Goal: Transaction & Acquisition: Purchase product/service

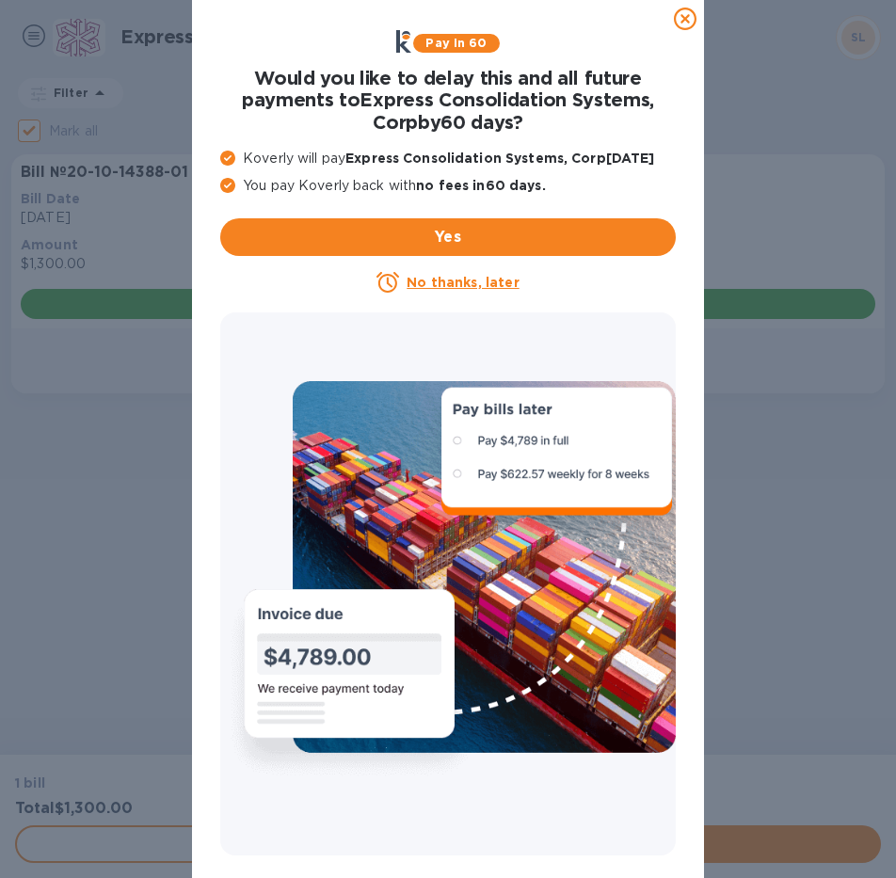
click at [687, 20] on icon at bounding box center [685, 19] width 23 height 23
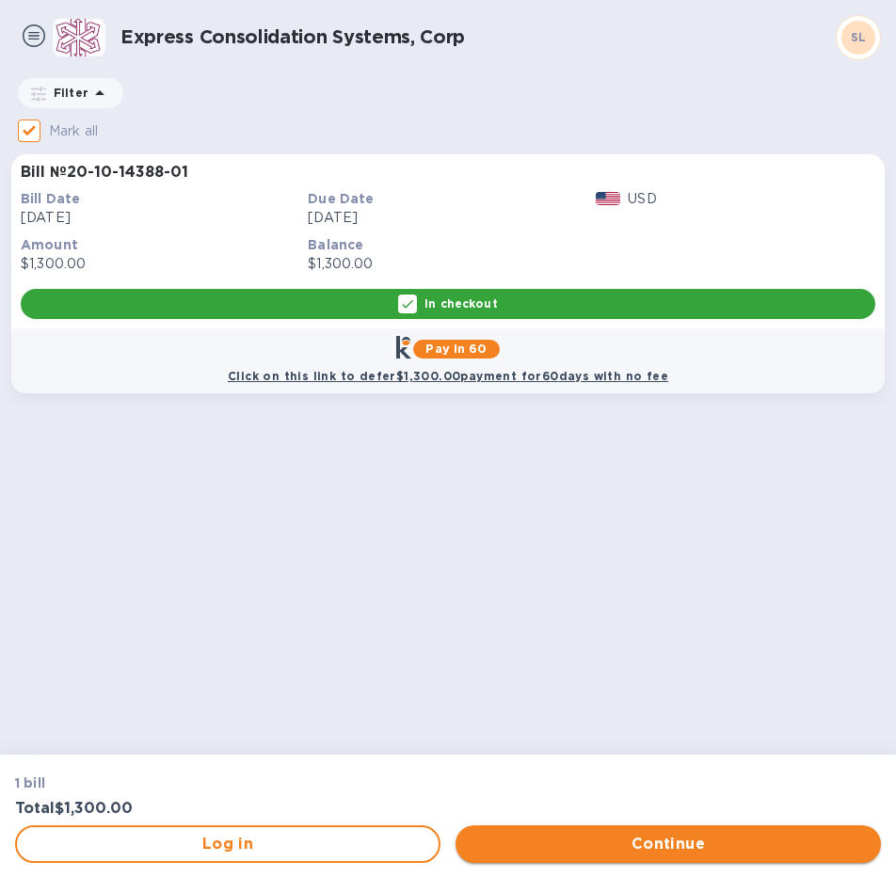
click at [669, 840] on span "Continue" at bounding box center [668, 844] width 395 height 23
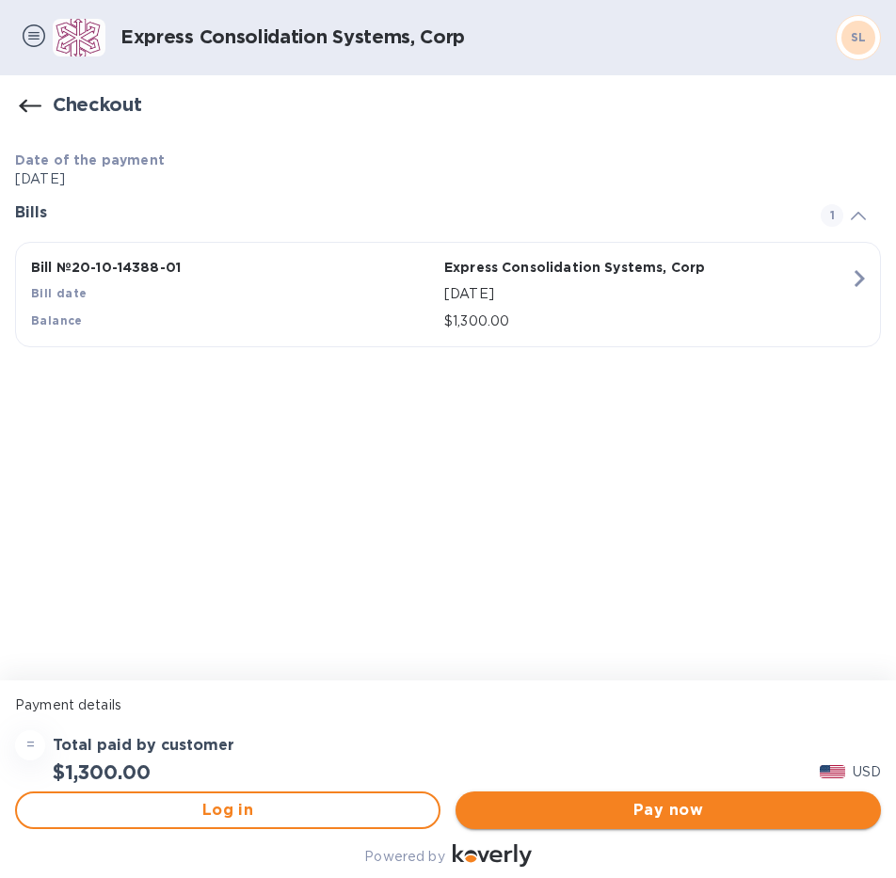
click at [667, 814] on span "Pay now" at bounding box center [668, 810] width 395 height 23
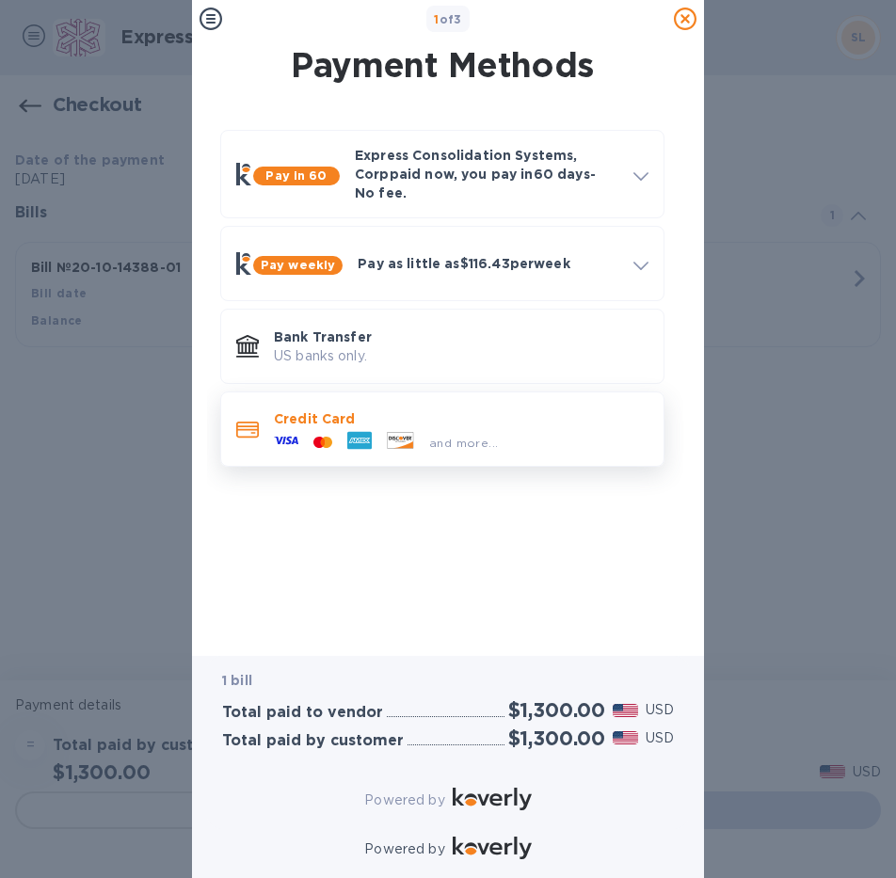
click at [378, 435] on div at bounding box center [360, 442] width 40 height 28
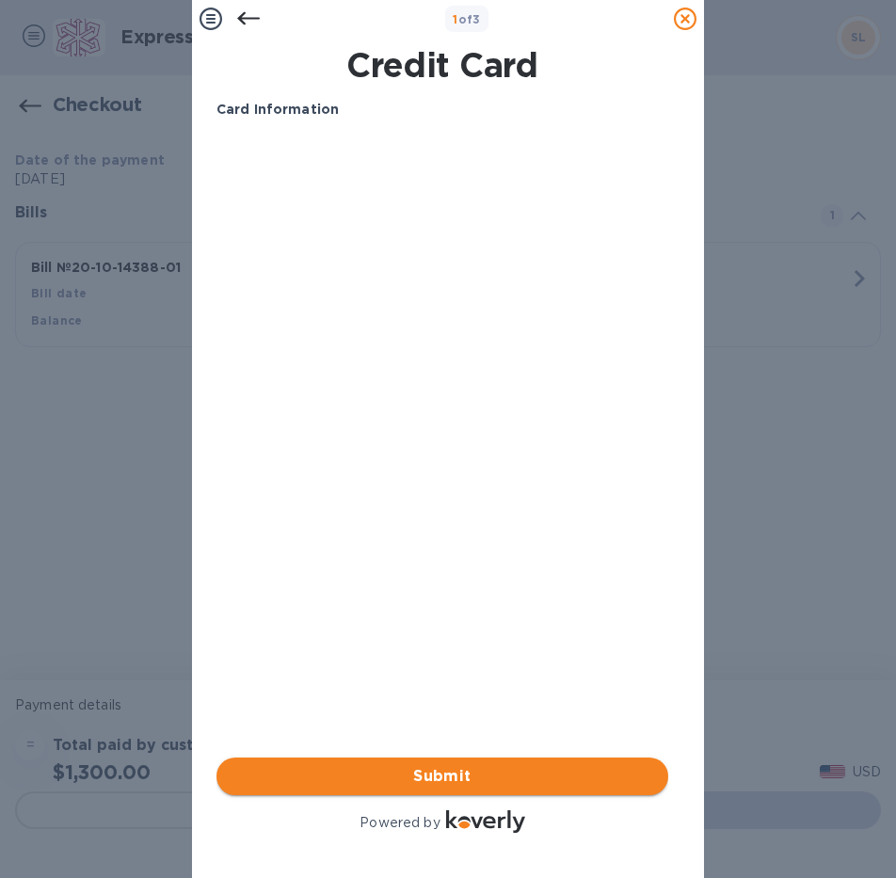
click at [393, 766] on span "Submit" at bounding box center [442, 776] width 422 height 23
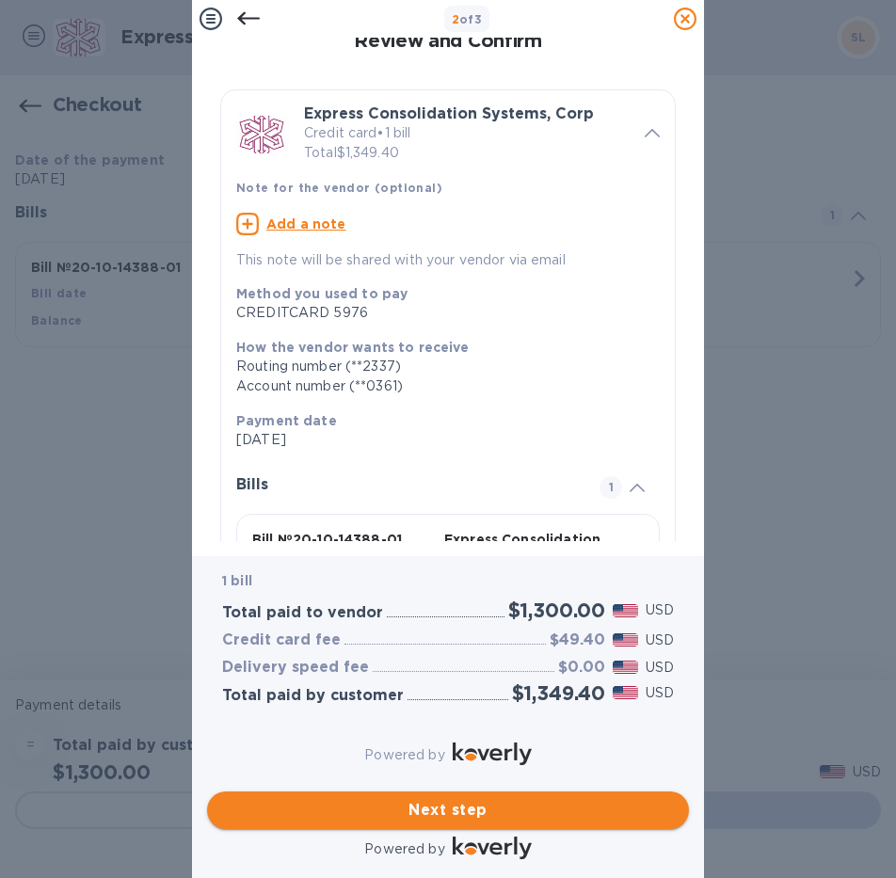
click at [420, 800] on span "Next step" at bounding box center [448, 810] width 452 height 23
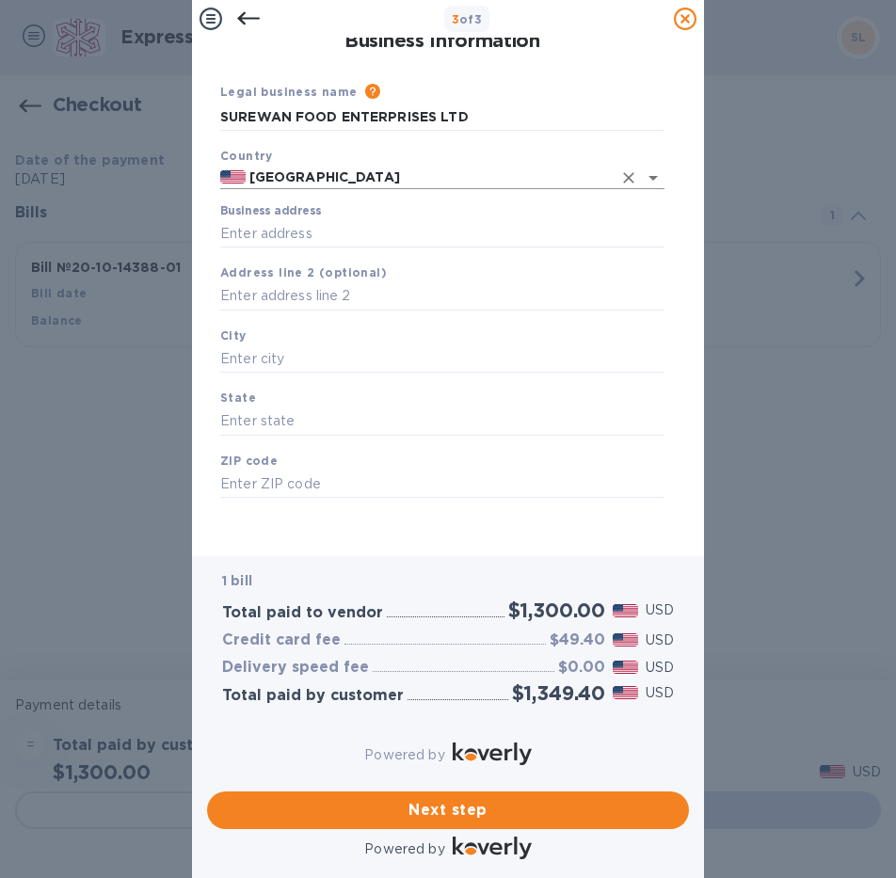
click at [343, 176] on input "[GEOGRAPHIC_DATA]" at bounding box center [429, 178] width 366 height 24
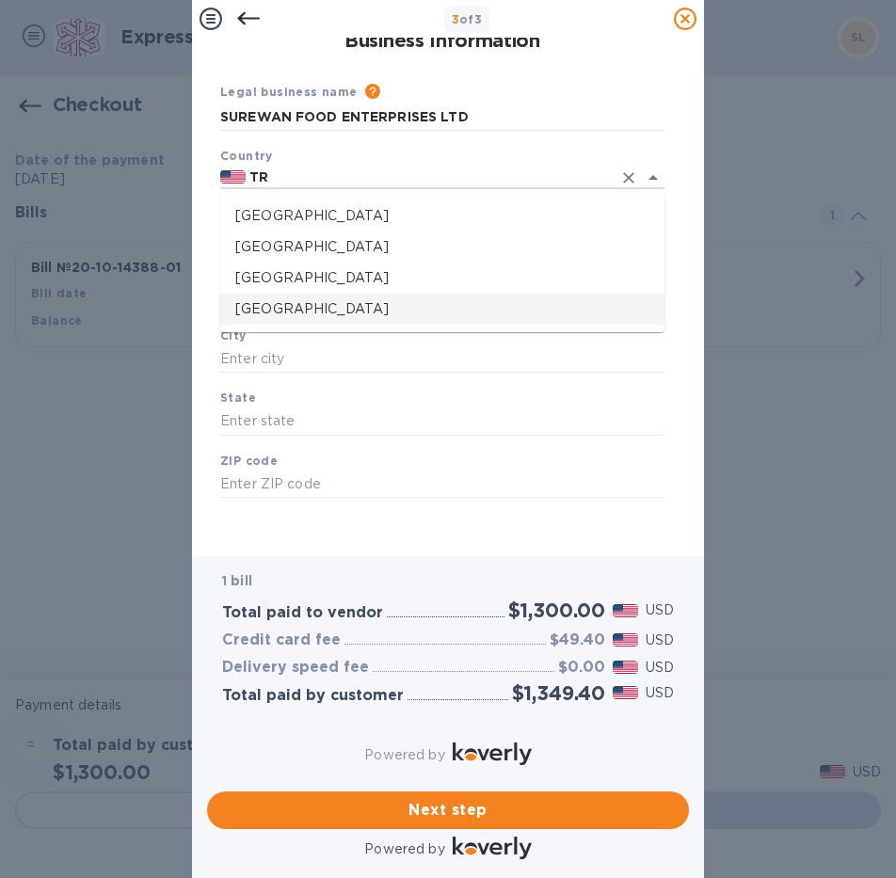
click at [321, 299] on li "[GEOGRAPHIC_DATA]" at bounding box center [442, 309] width 444 height 31
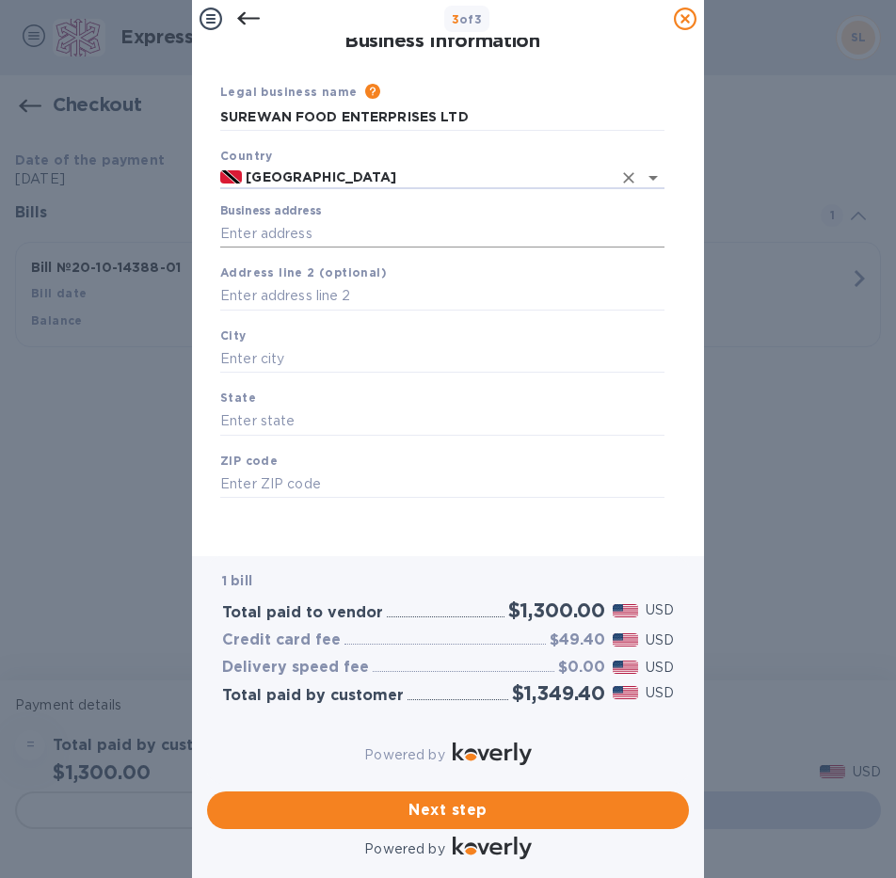
type input "[GEOGRAPHIC_DATA]"
click at [342, 233] on input "Business address" at bounding box center [442, 233] width 444 height 28
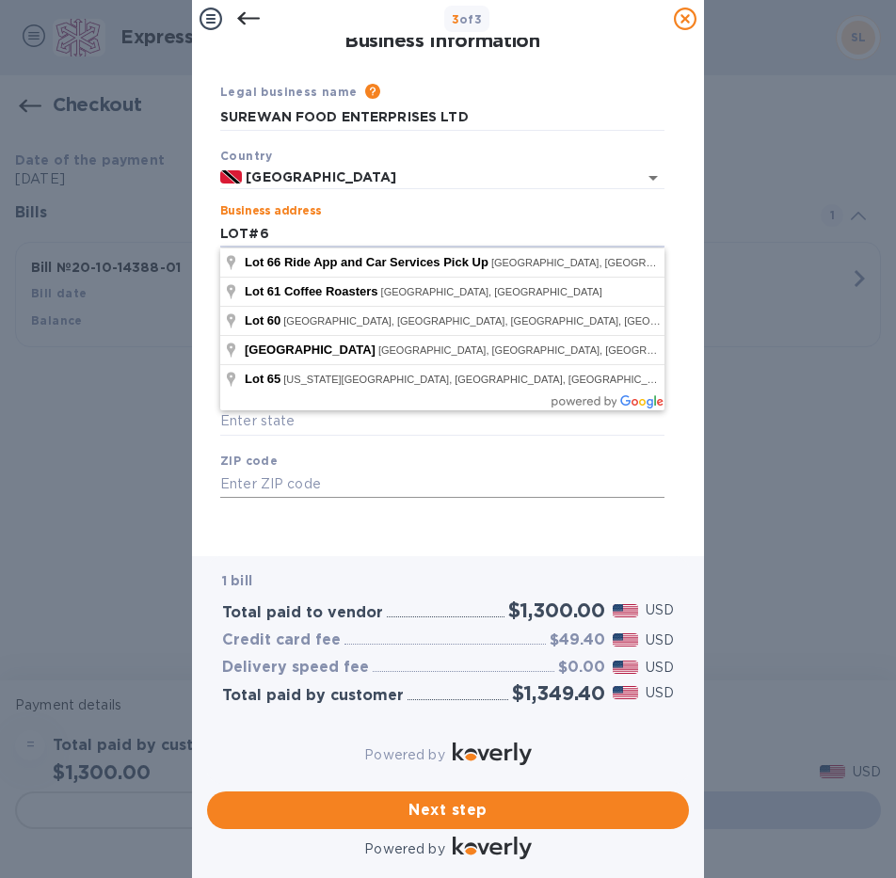
type input "LOT#6"
click at [307, 483] on input "text" at bounding box center [442, 485] width 444 height 28
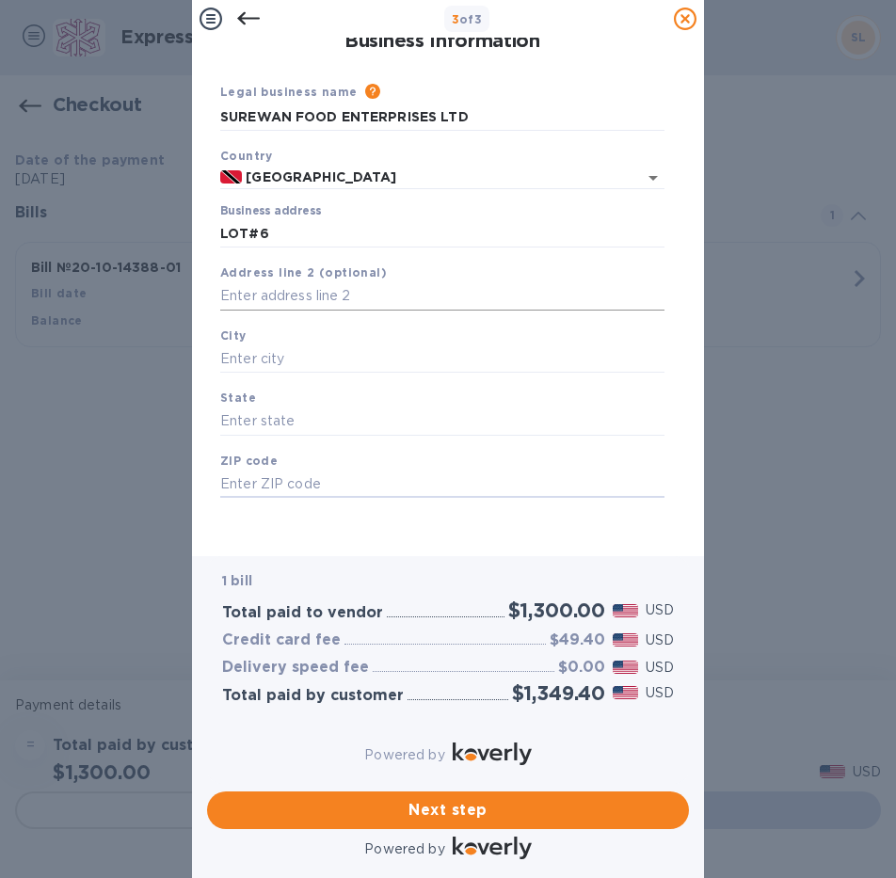
click at [349, 296] on input "text" at bounding box center [442, 296] width 444 height 28
type input "[PERSON_NAME]"
click at [302, 361] on input "text" at bounding box center [442, 359] width 444 height 28
type input "DEBE"
click at [308, 410] on input "text" at bounding box center [442, 421] width 444 height 28
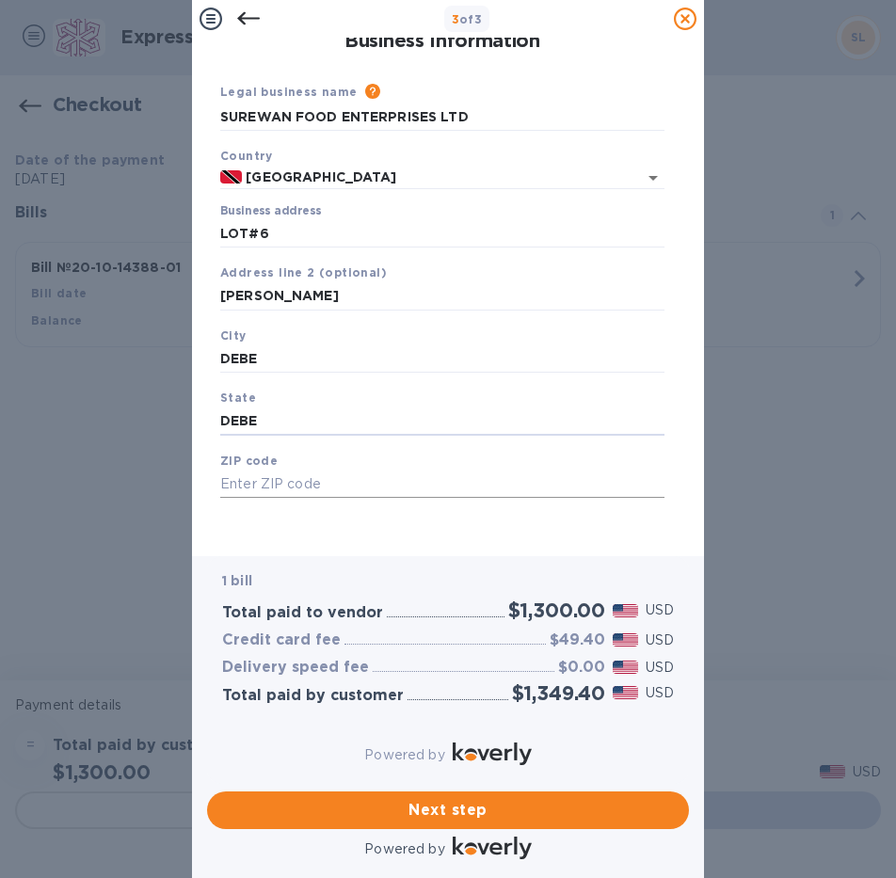
type input "DEBE"
click at [332, 492] on input "text" at bounding box center [442, 485] width 444 height 28
type input "00000"
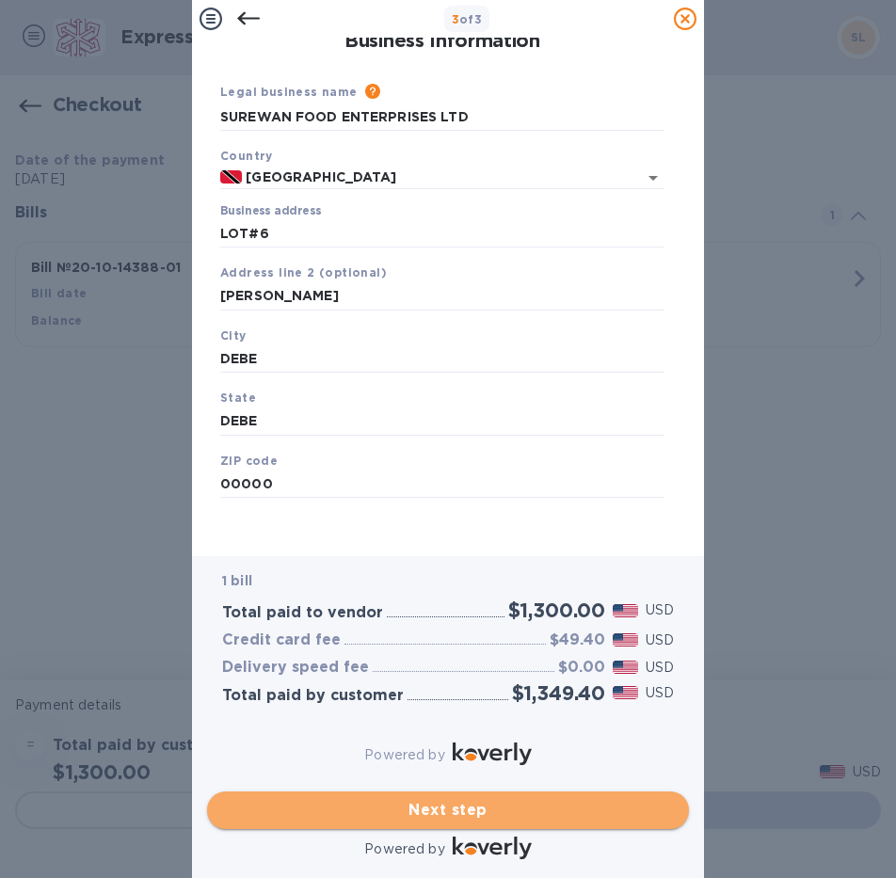
drag, startPoint x: 322, startPoint y: 795, endPoint x: 331, endPoint y: 799, distance: 10.1
click at [323, 799] on span "Next step" at bounding box center [448, 810] width 452 height 23
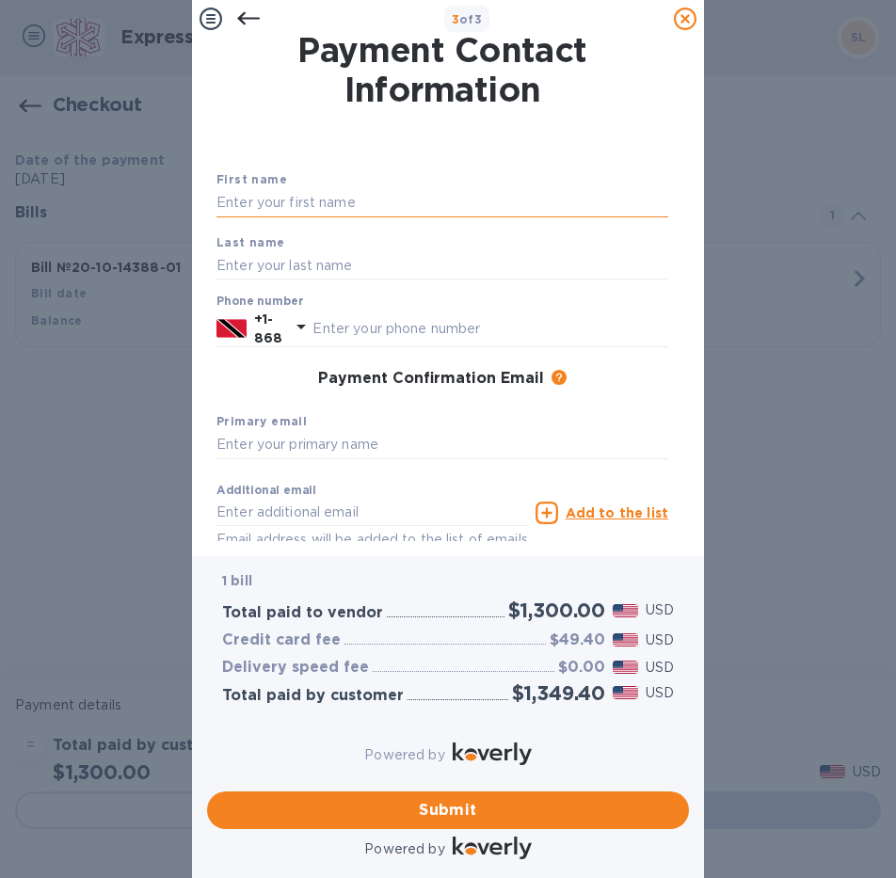
click at [348, 208] on input "text" at bounding box center [442, 203] width 452 height 28
type input "[PERSON_NAME]"
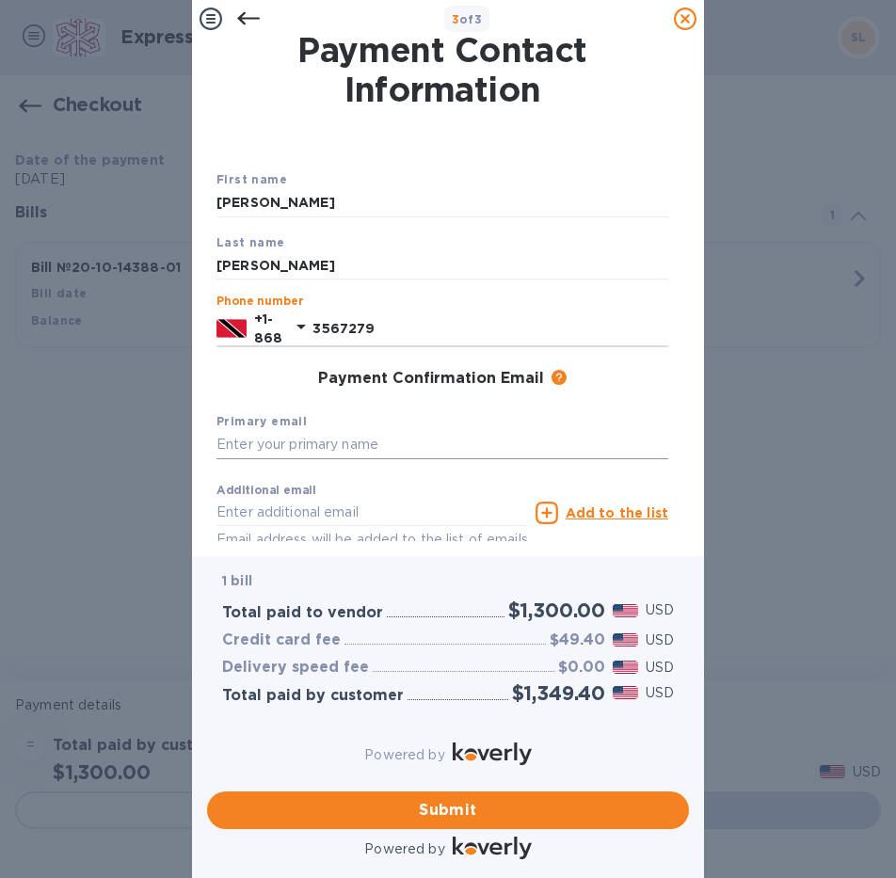
type input "3567279"
click at [399, 451] on input "text" at bounding box center [442, 445] width 452 height 28
type input "J"
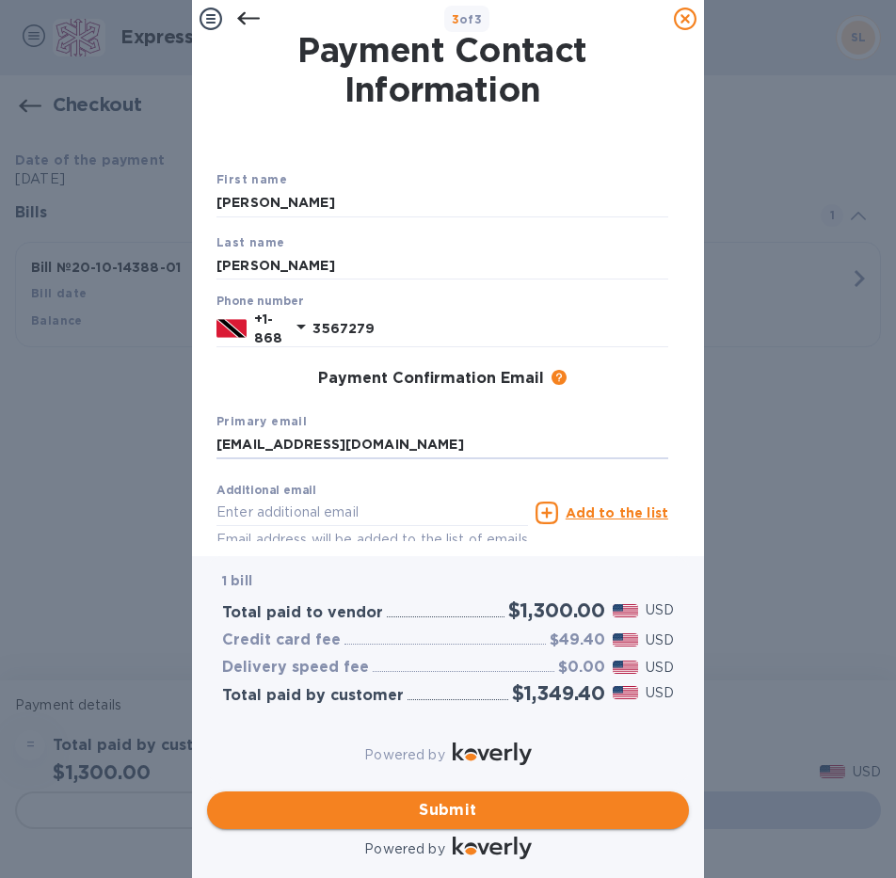
type input "[EMAIL_ADDRESS][DOMAIN_NAME]"
click at [451, 799] on span "Submit" at bounding box center [448, 810] width 452 height 23
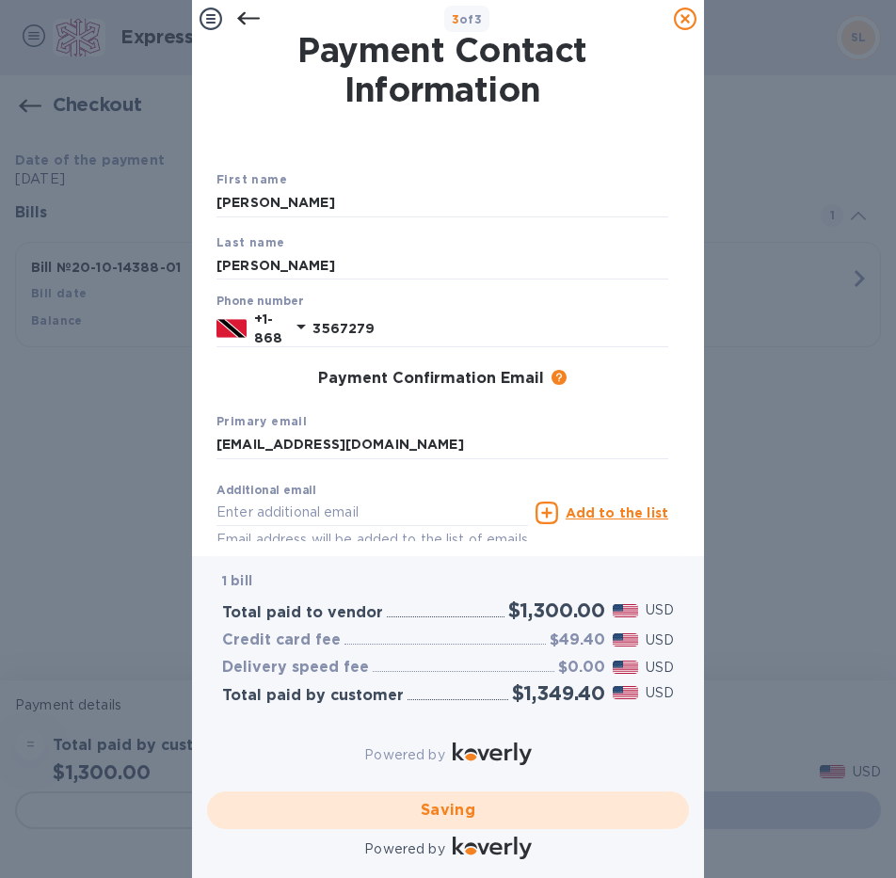
checkbox input "false"
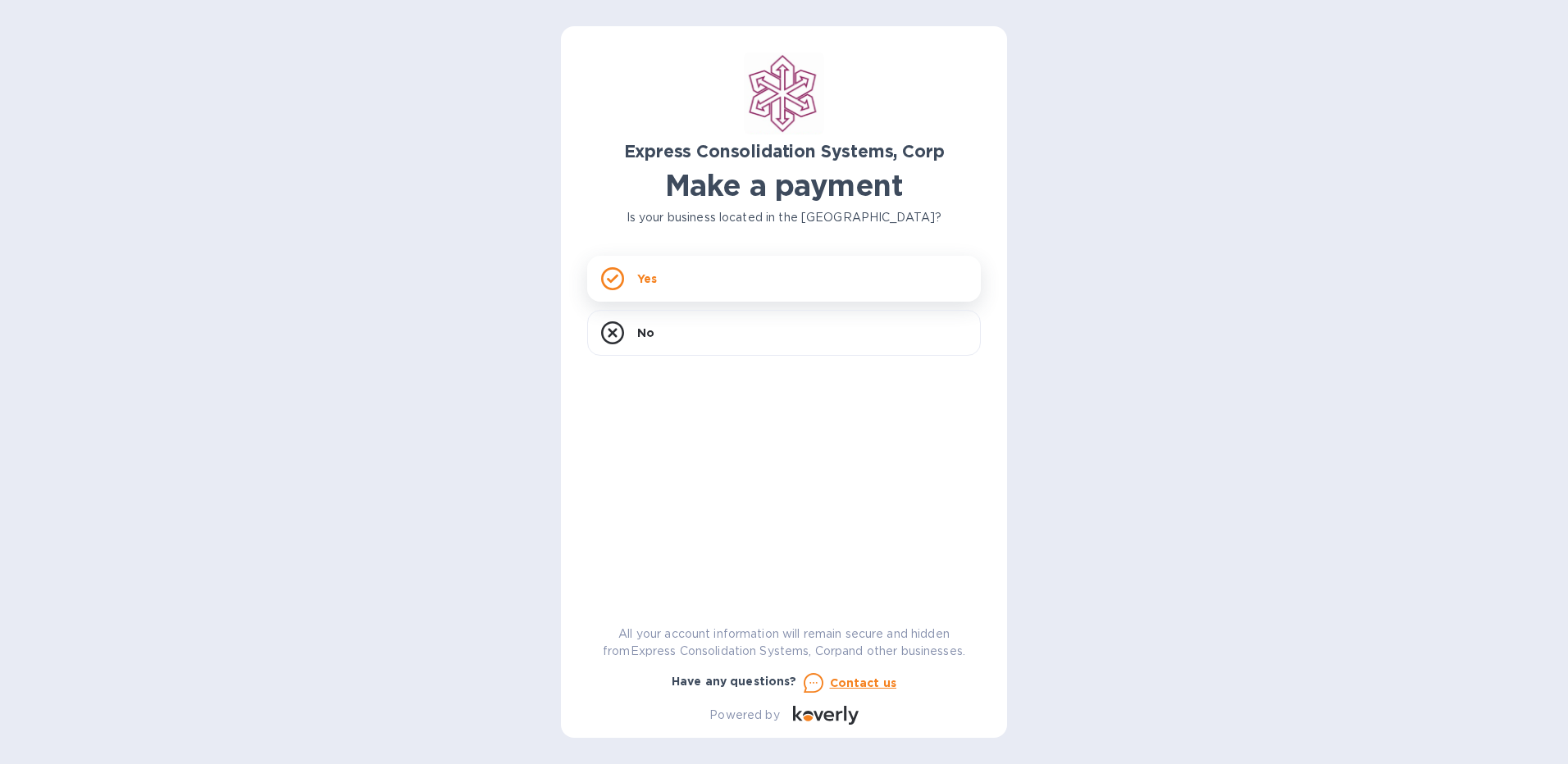
click at [862, 273] on div "Yes" at bounding box center [784, 279] width 394 height 46
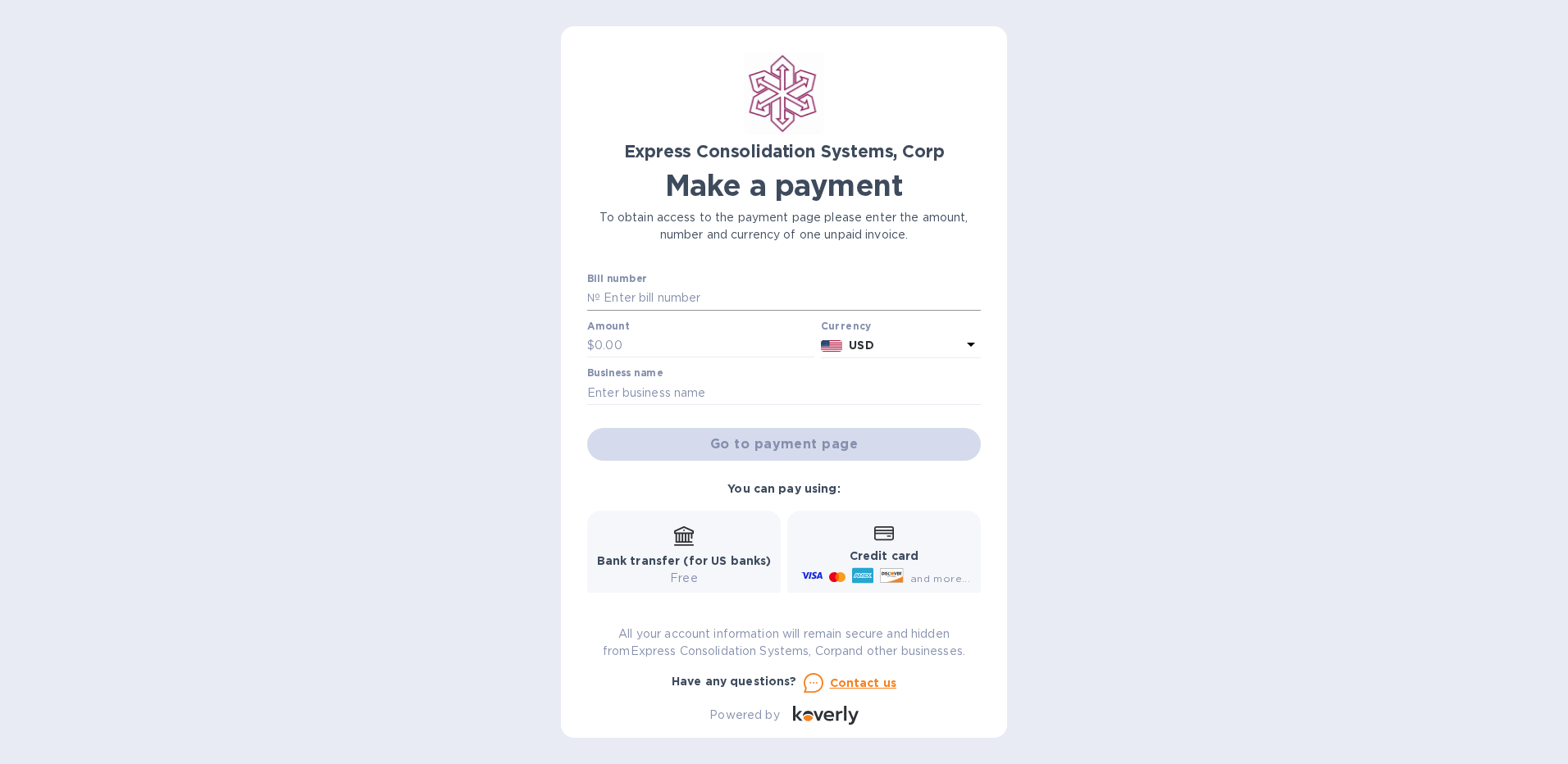
click at [685, 289] on input "text" at bounding box center [791, 298] width 381 height 24
paste input "20-10-14388-01"
type input "20-10-14388-01"
type input "700"
click at [702, 385] on input "text" at bounding box center [784, 393] width 394 height 24
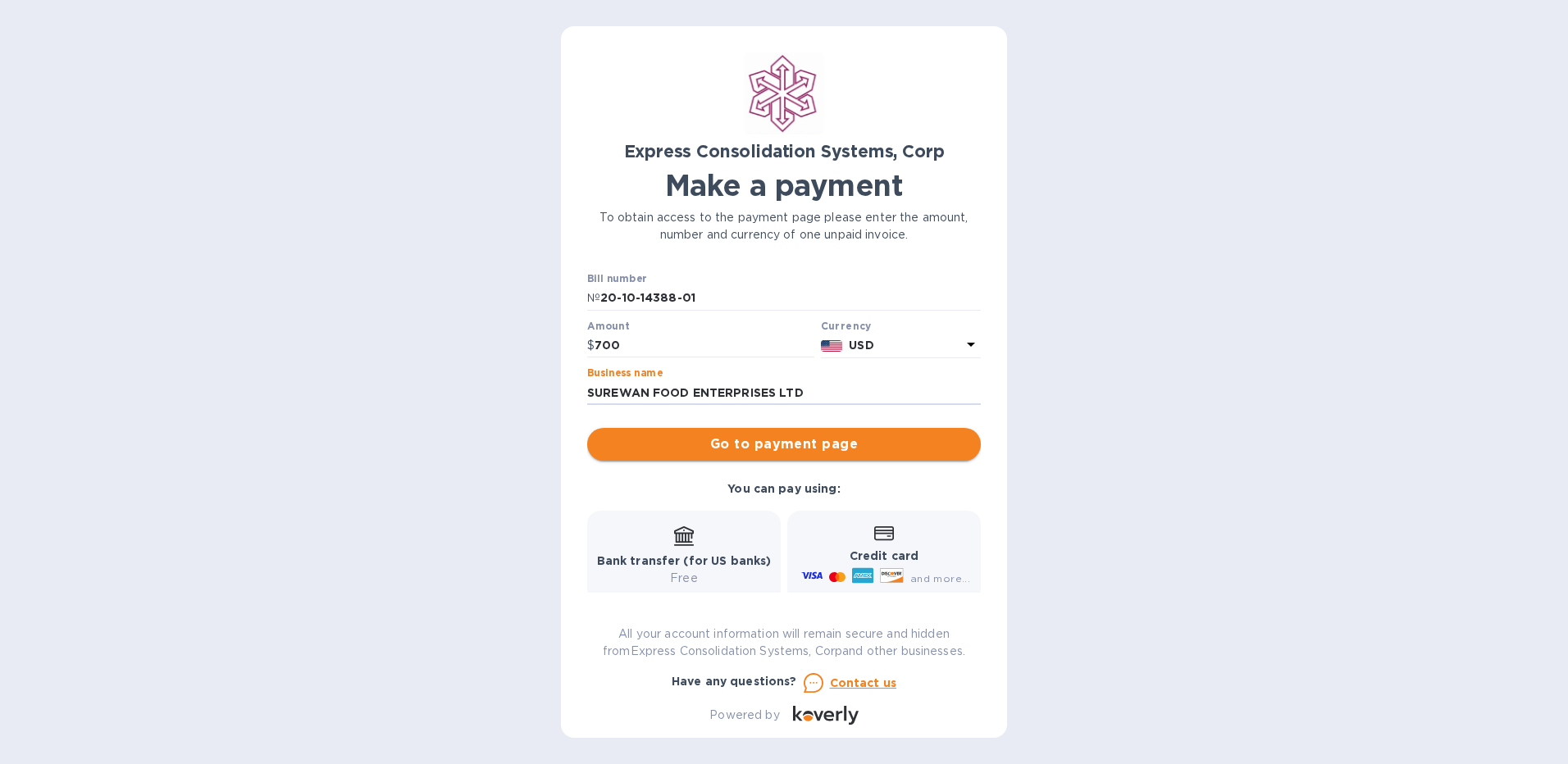
type input "SUREWAN FOOD ENTERPRISES LTD"
click at [733, 447] on span "Go to payment page" at bounding box center [784, 444] width 368 height 20
